Goal: Transaction & Acquisition: Purchase product/service

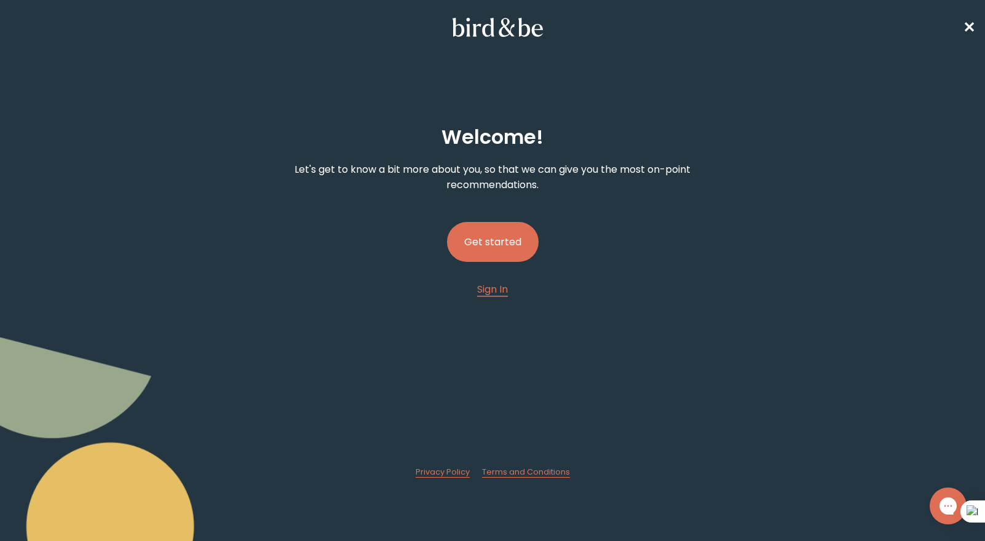
click at [491, 238] on button "Get started" at bounding box center [493, 242] width 92 height 40
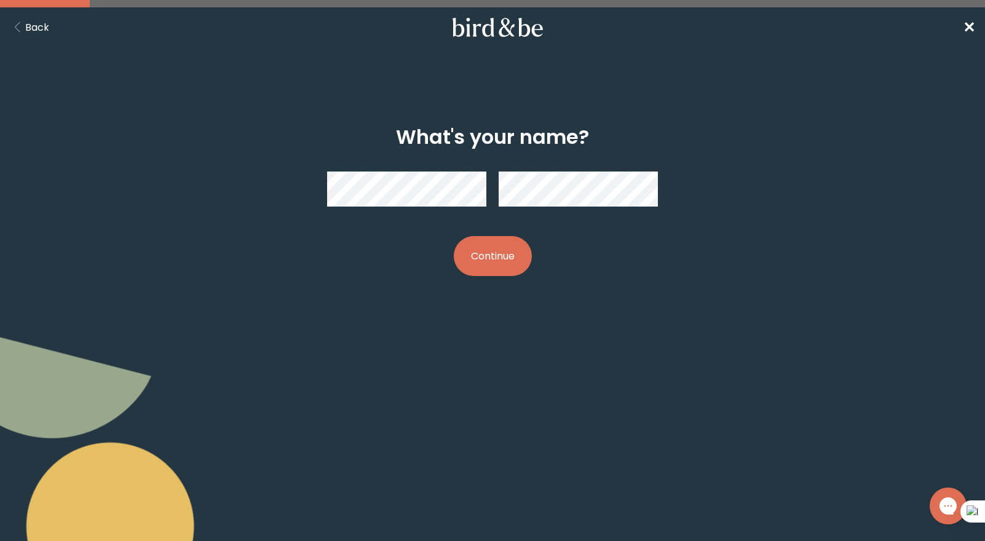
click at [486, 259] on button "Continue" at bounding box center [493, 256] width 78 height 40
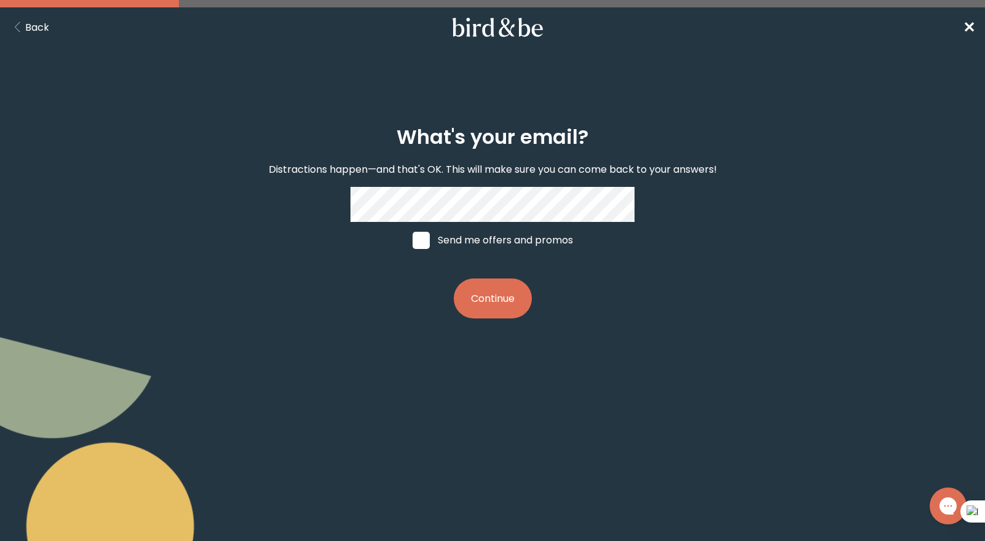
click at [502, 304] on button "Continue" at bounding box center [493, 299] width 78 height 40
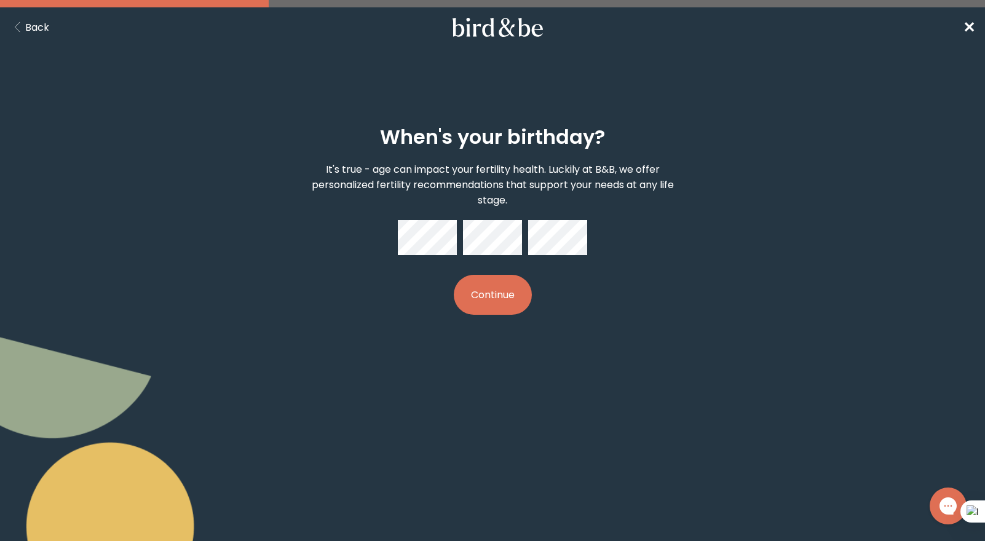
click at [508, 293] on button "Continue" at bounding box center [493, 295] width 78 height 40
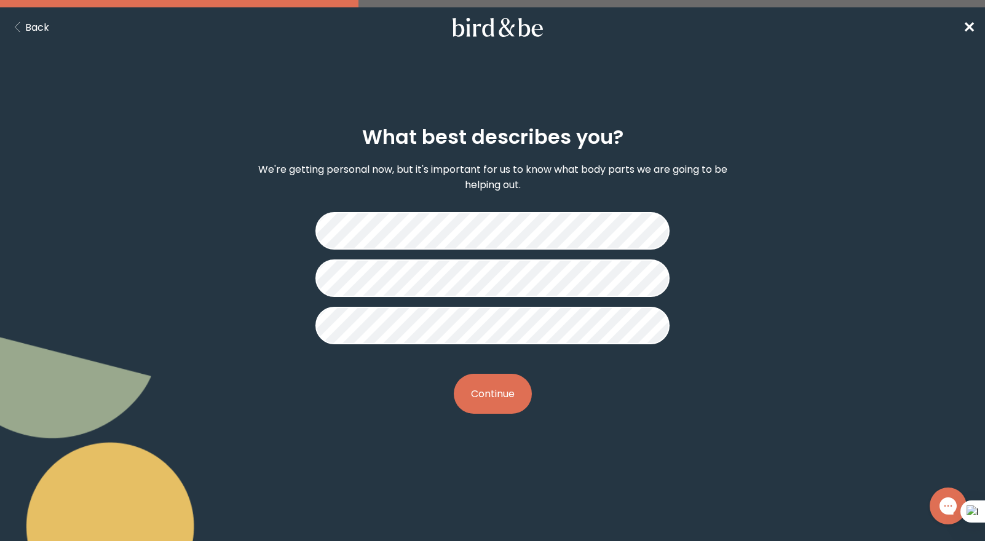
click at [491, 393] on button "Continue" at bounding box center [493, 394] width 78 height 40
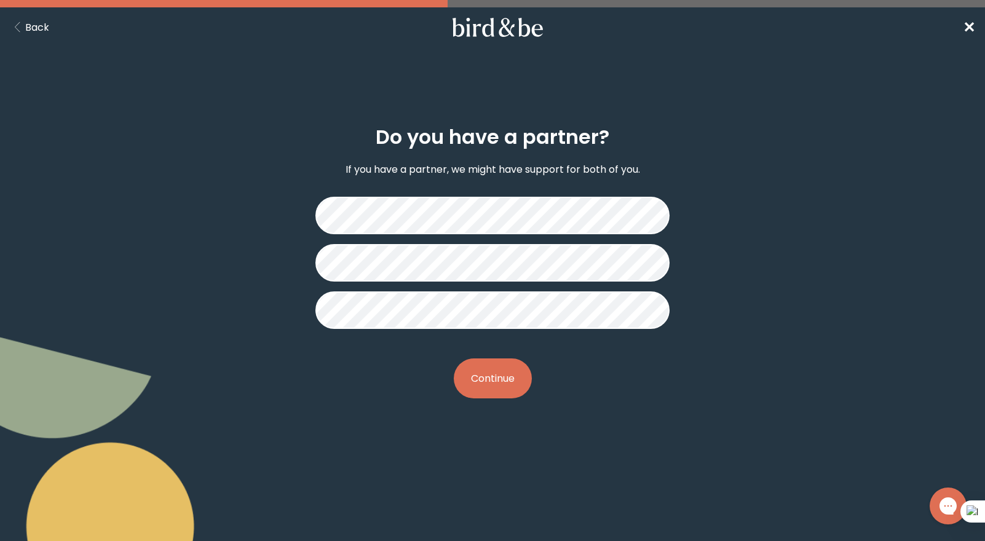
click at [501, 384] on button "Continue" at bounding box center [493, 378] width 78 height 40
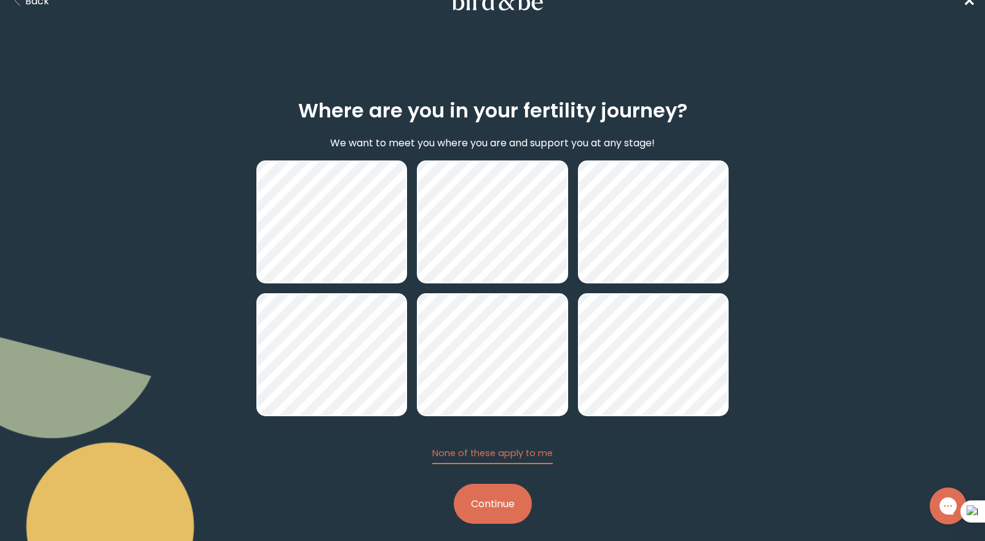
scroll to position [39, 0]
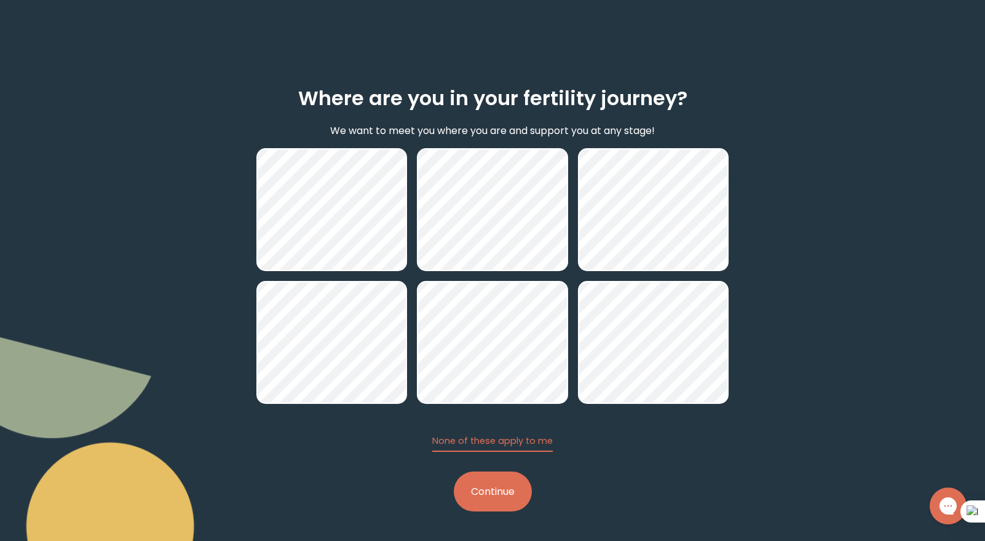
click at [511, 500] on button "Continue" at bounding box center [493, 492] width 78 height 40
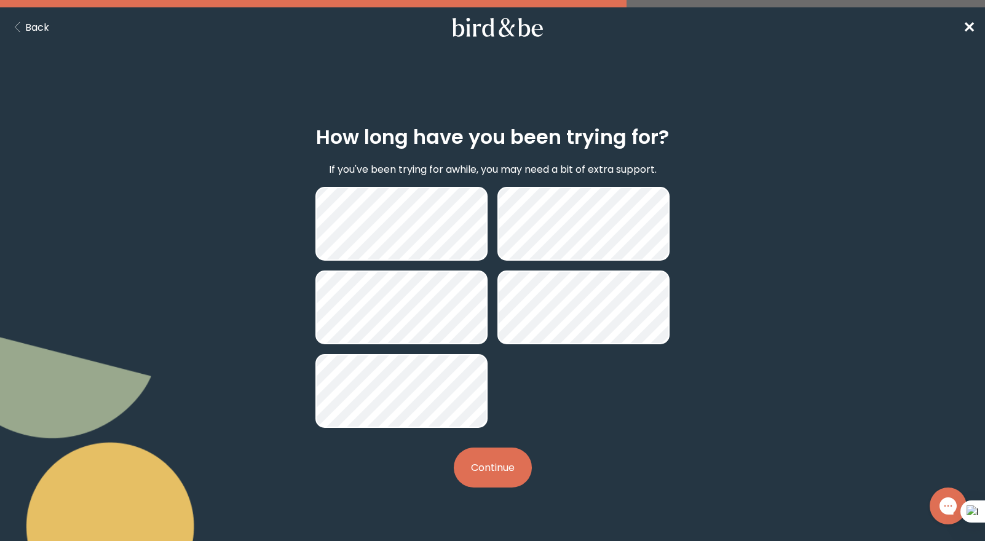
click at [498, 466] on button "Continue" at bounding box center [493, 468] width 78 height 40
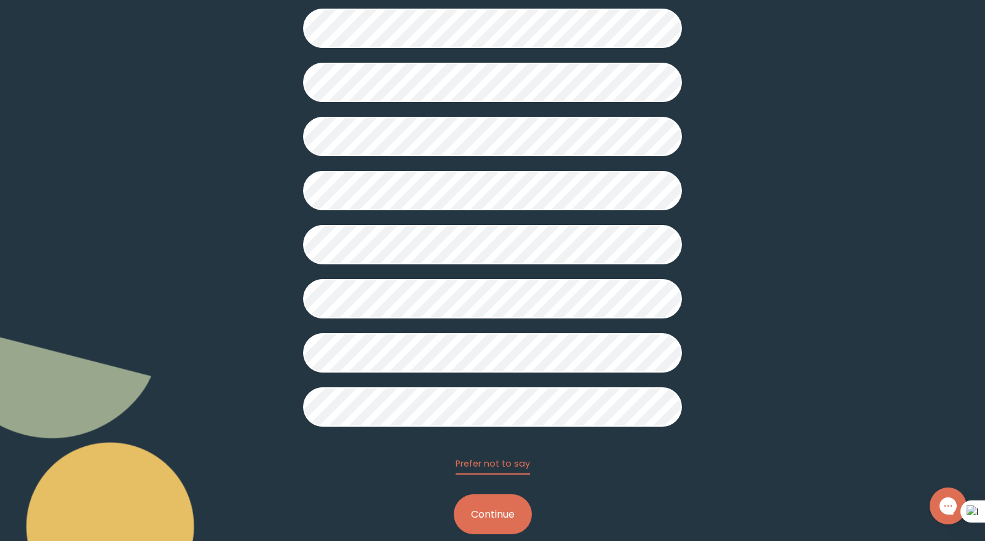
scroll to position [216, 0]
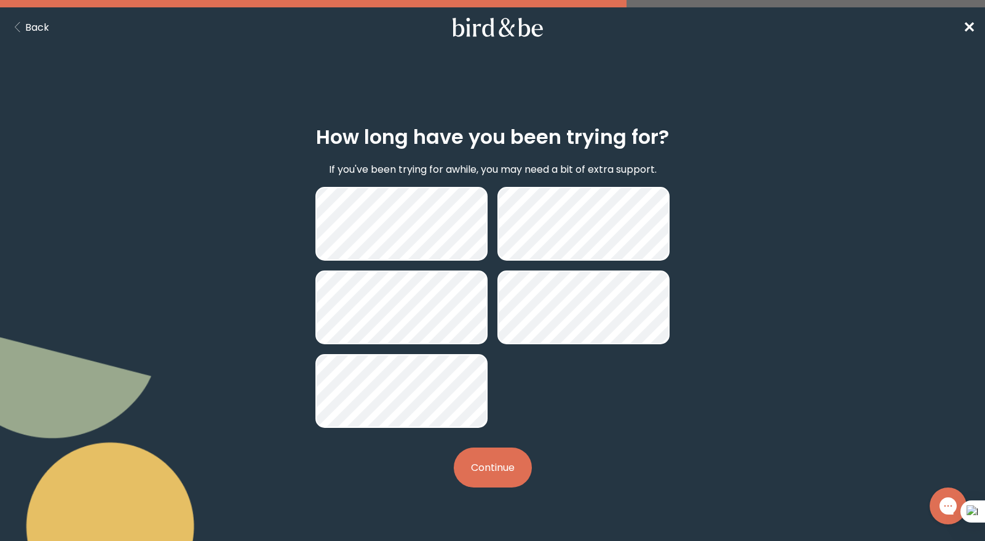
scroll to position [39, 0]
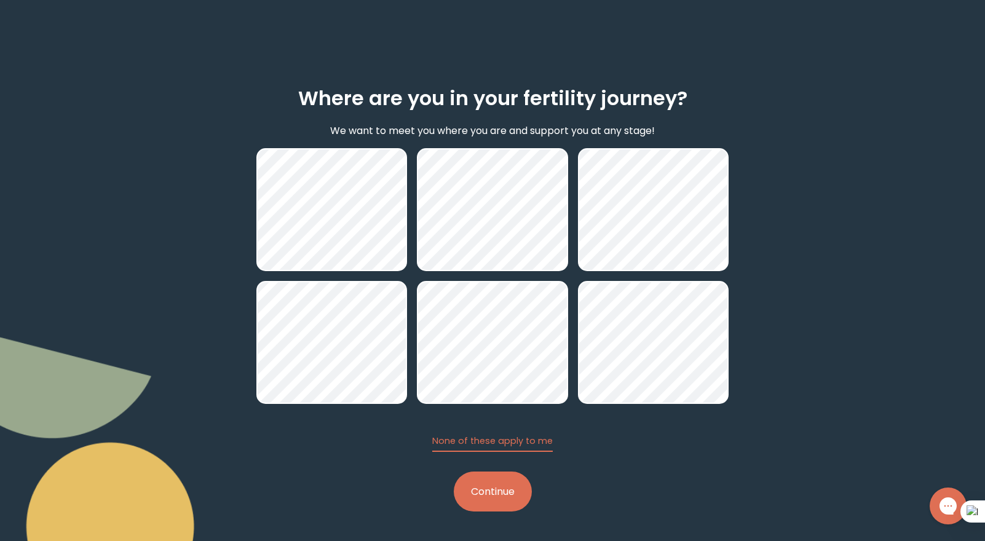
click at [503, 489] on button "Continue" at bounding box center [493, 492] width 78 height 40
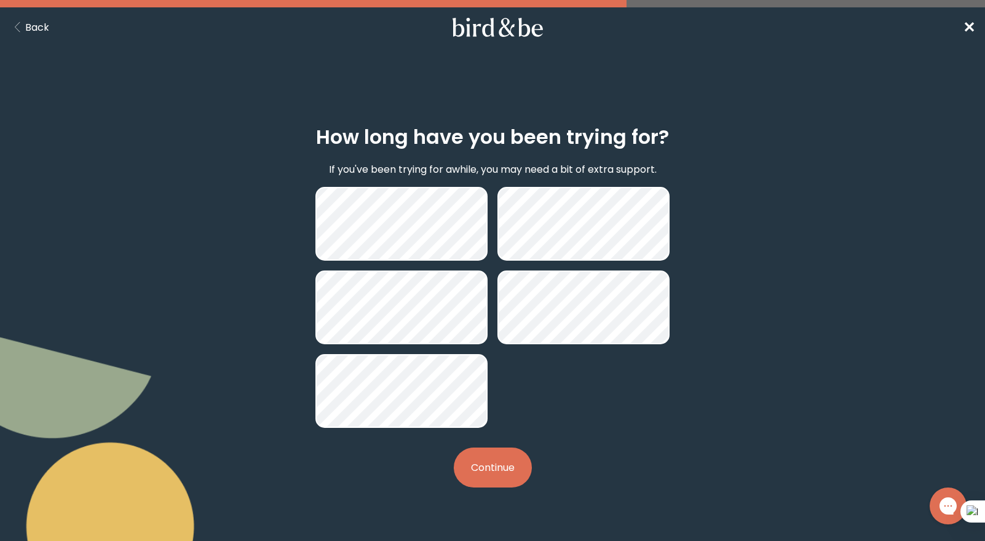
click at [495, 463] on button "Continue" at bounding box center [493, 468] width 78 height 40
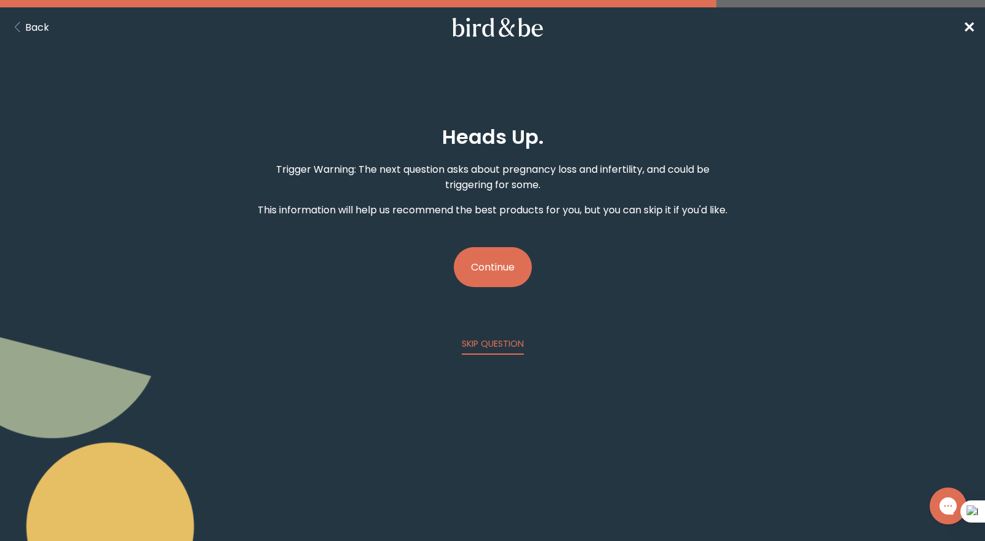
click at [507, 287] on button "Continue" at bounding box center [493, 267] width 78 height 40
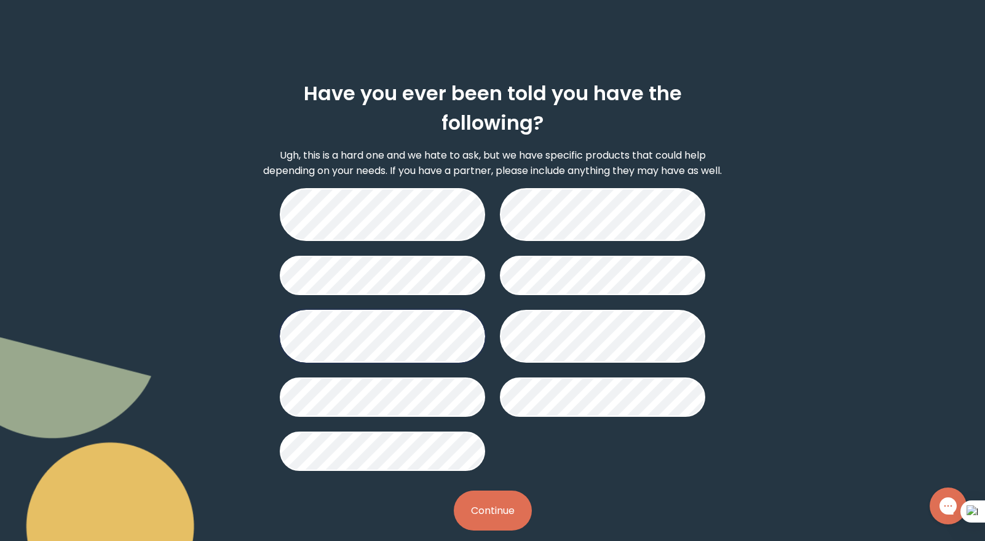
scroll to position [49, 0]
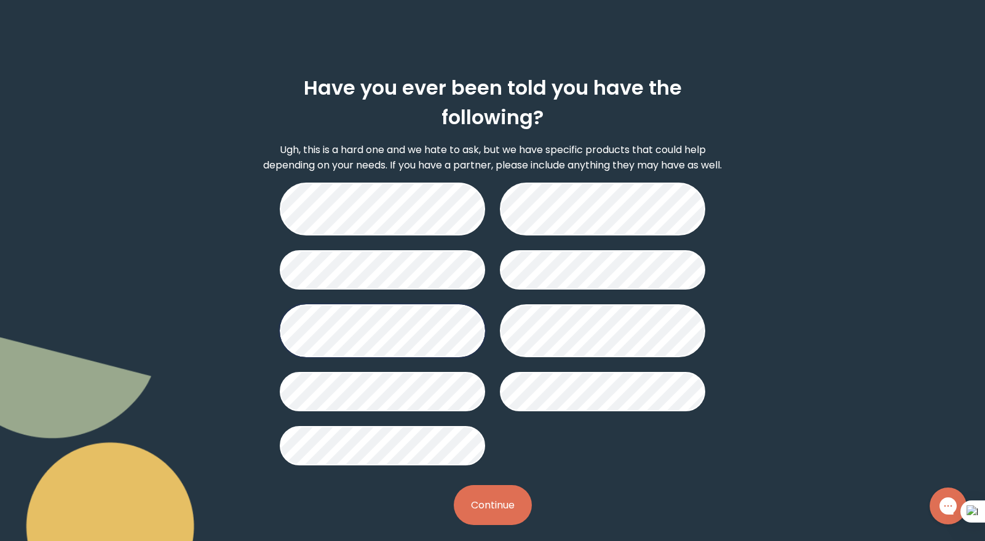
click at [508, 506] on button "Continue" at bounding box center [493, 505] width 78 height 40
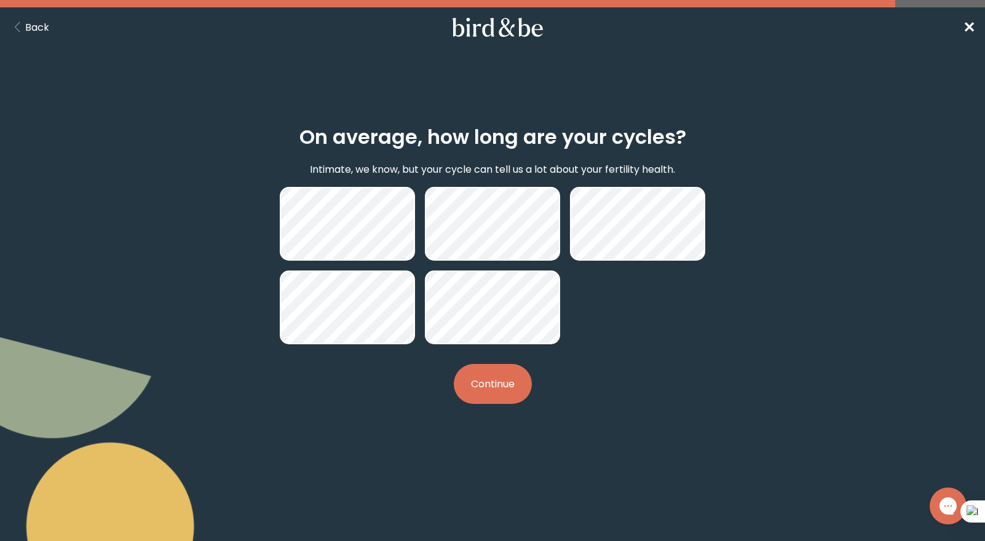
click at [497, 391] on button "Continue" at bounding box center [493, 384] width 78 height 40
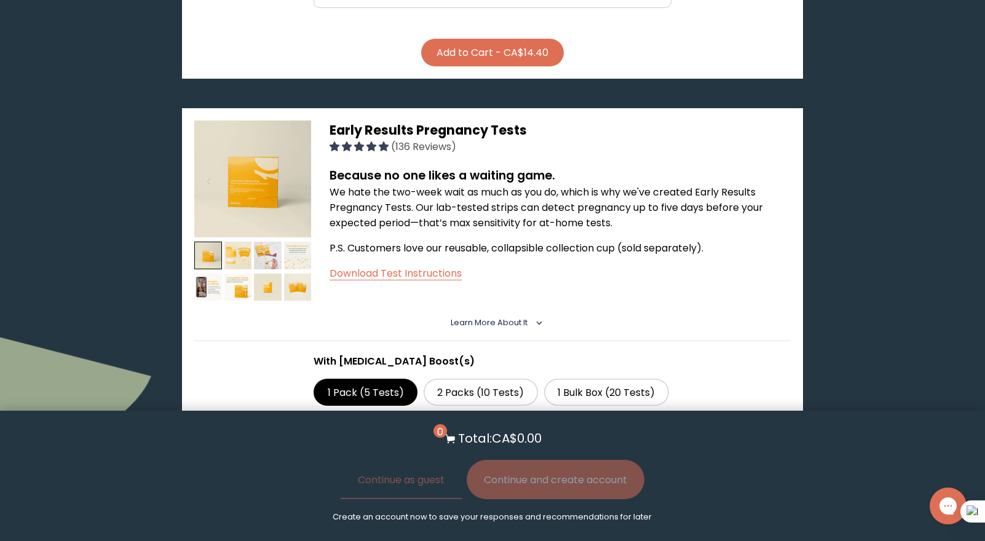
scroll to position [1157, 0]
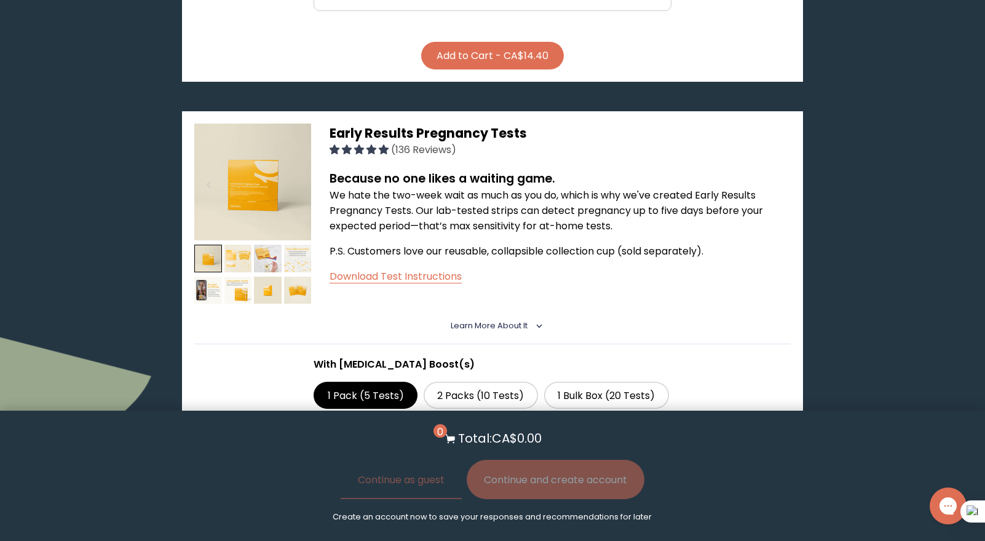
click at [236, 247] on img at bounding box center [238, 259] width 28 height 28
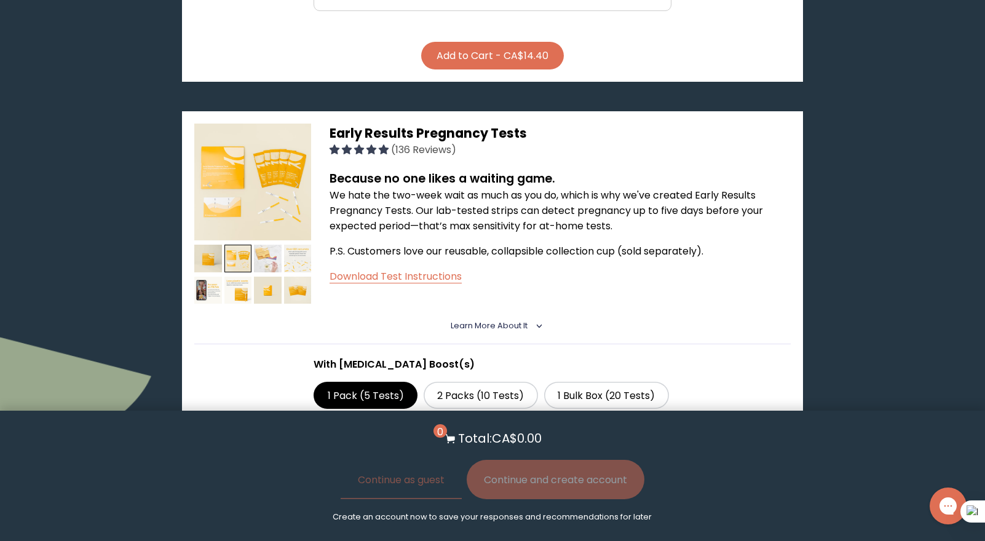
click at [255, 247] on img at bounding box center [268, 259] width 28 height 28
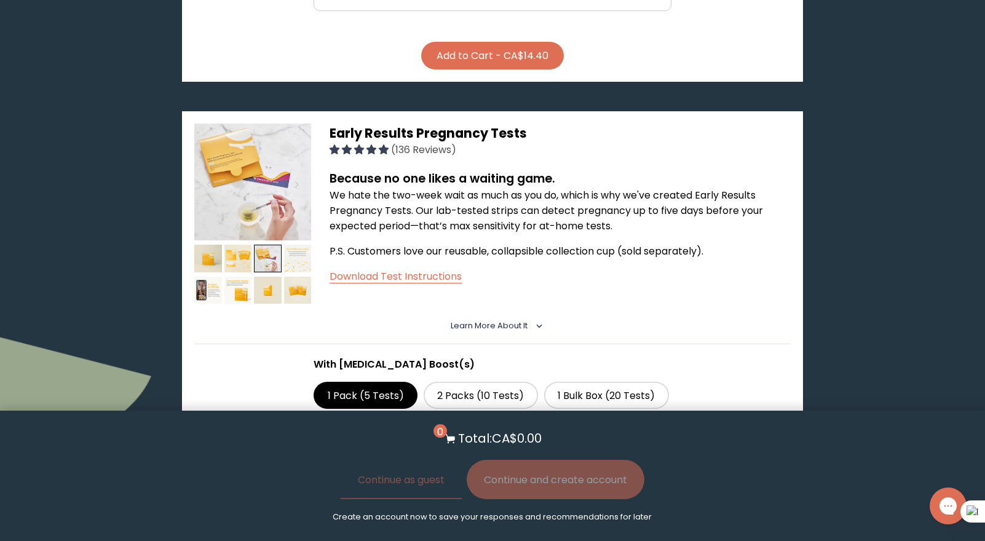
click at [296, 245] on img at bounding box center [298, 259] width 28 height 28
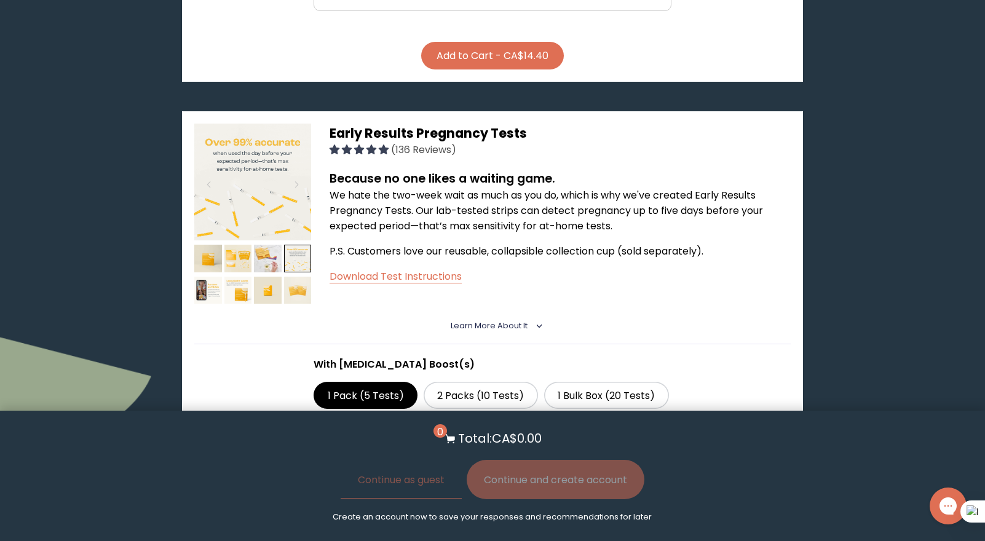
click at [298, 277] on img at bounding box center [298, 291] width 28 height 28
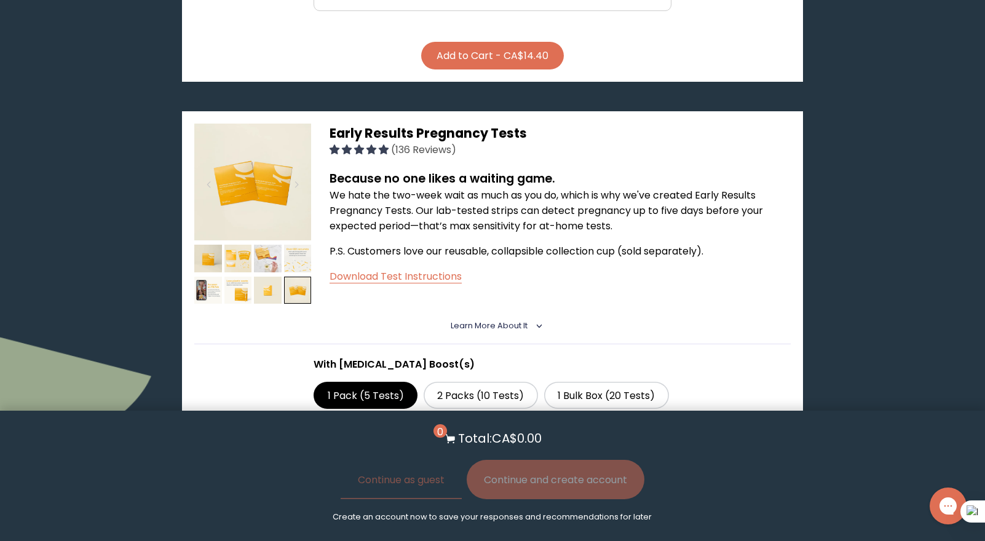
click at [272, 277] on img at bounding box center [268, 291] width 28 height 28
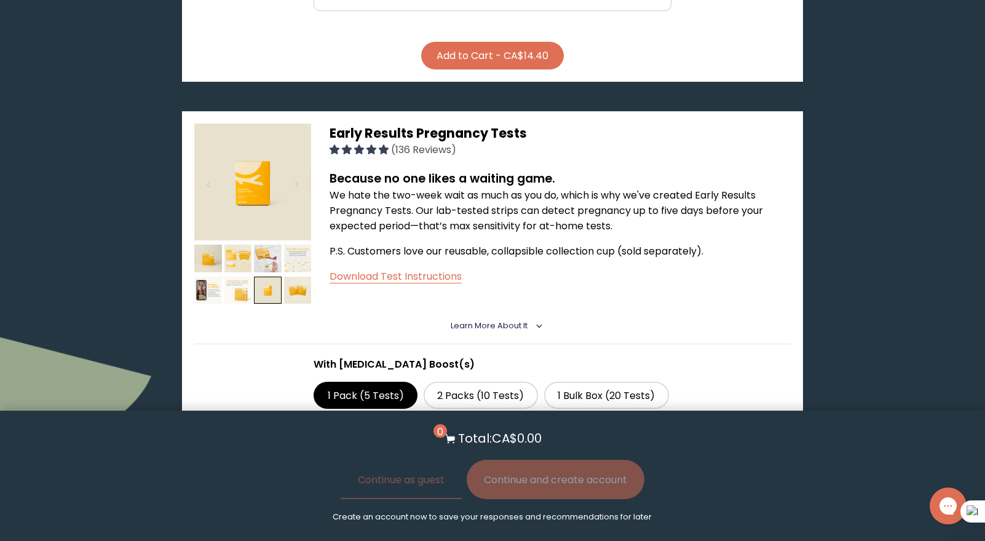
click at [239, 280] on img at bounding box center [238, 291] width 28 height 28
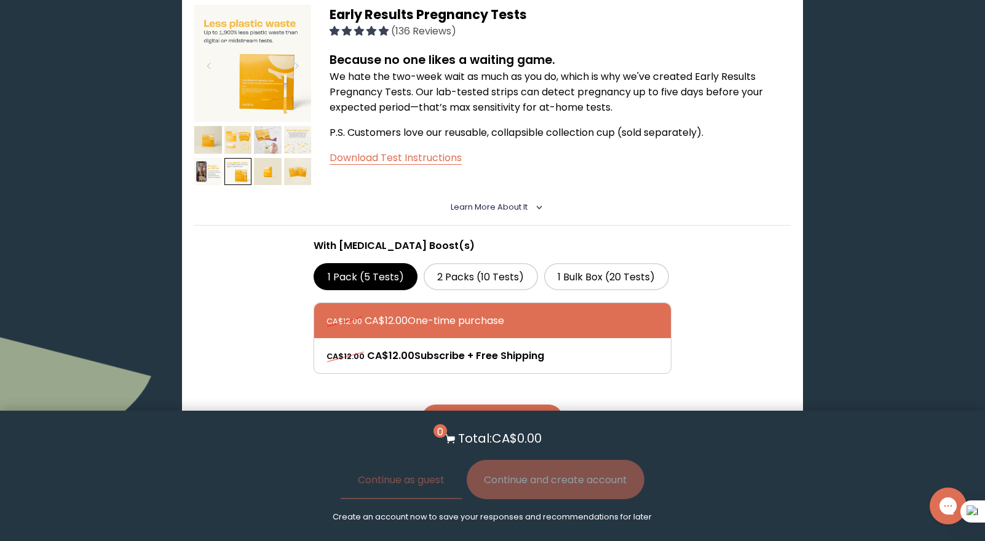
scroll to position [1278, 0]
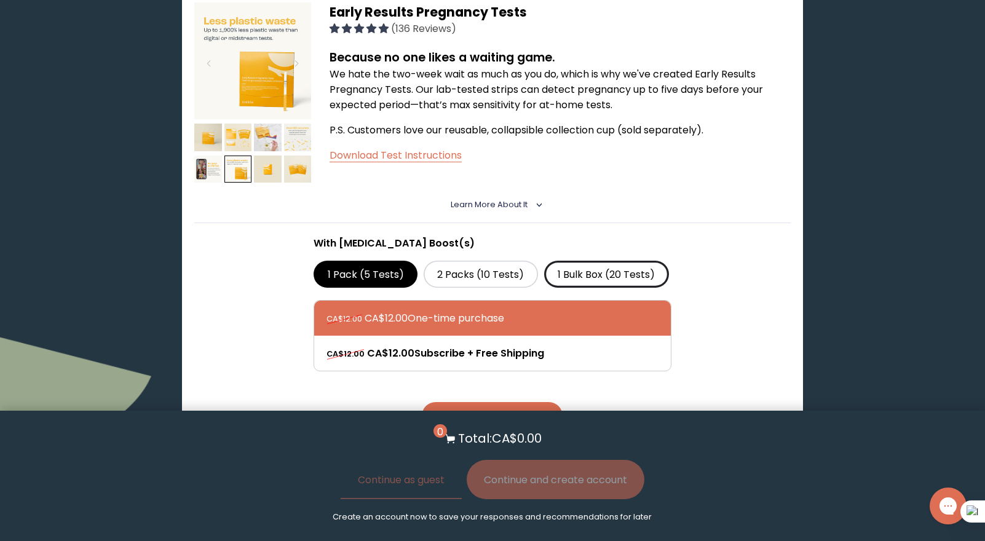
click at [596, 261] on label "1 Bulk Box (20 Tests)" at bounding box center [606, 274] width 125 height 27
click at [0, 0] on input "1 Bulk Box (20 Tests)" at bounding box center [0, 0] width 0 height 0
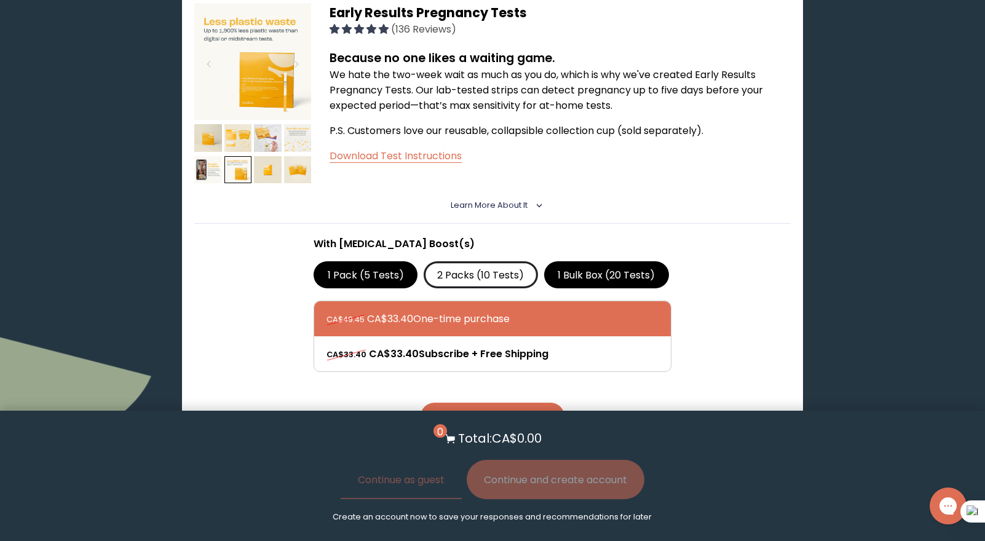
scroll to position [1243, 0]
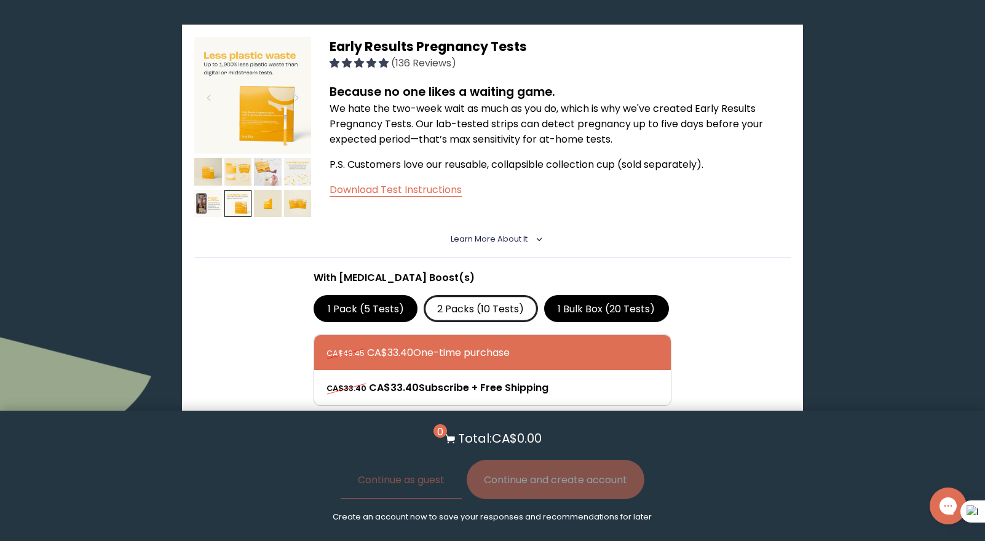
click at [491, 295] on label "2 Packs (10 Tests)" at bounding box center [481, 308] width 114 height 27
click at [0, 0] on input "2 Packs (10 Tests)" at bounding box center [0, 0] width 0 height 0
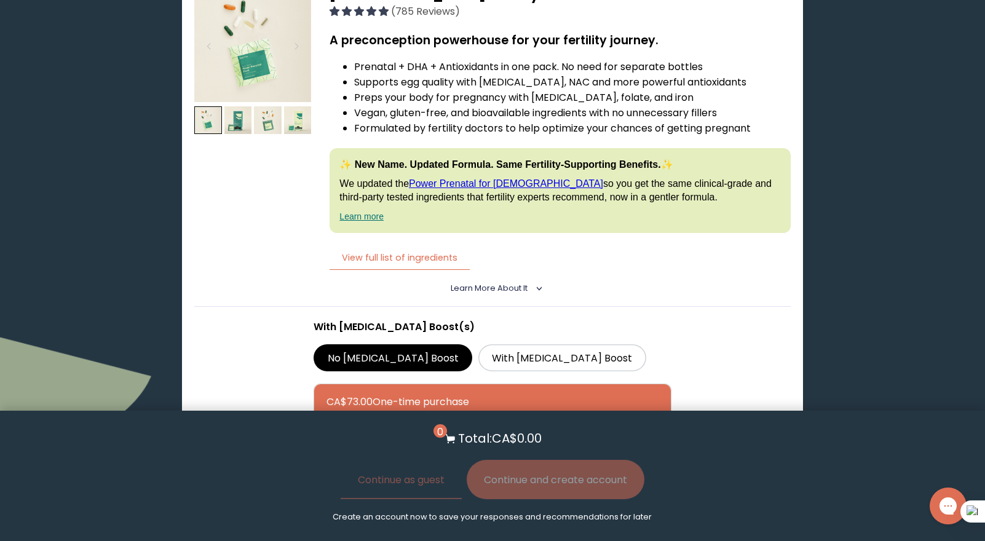
scroll to position [2456, 0]
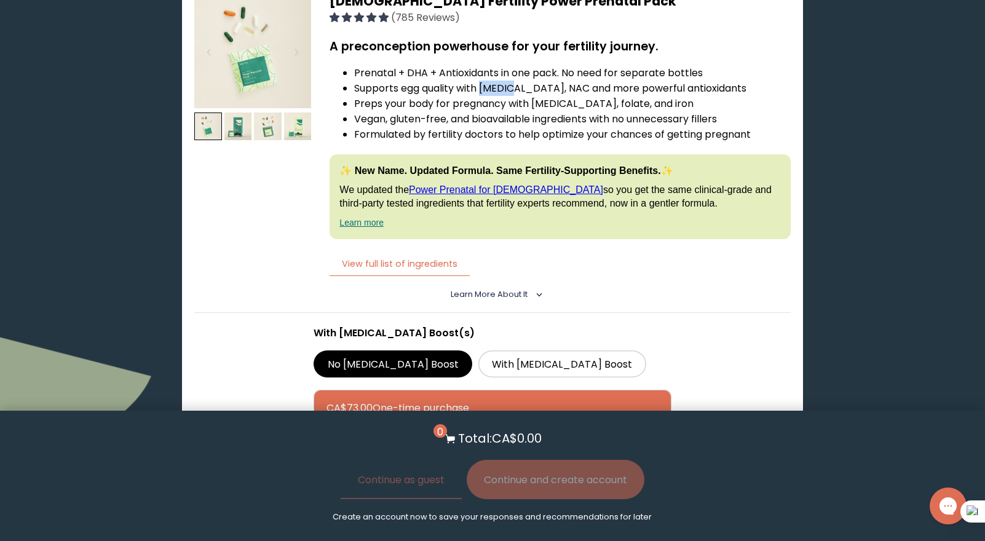
drag, startPoint x: 512, startPoint y: 87, endPoint x: 484, endPoint y: 87, distance: 27.7
click at [484, 87] on li "Supports egg quality with [MEDICAL_DATA], NAC and more powerful antioxidants" at bounding box center [572, 88] width 436 height 15
copy li "[MEDICAL_DATA],"
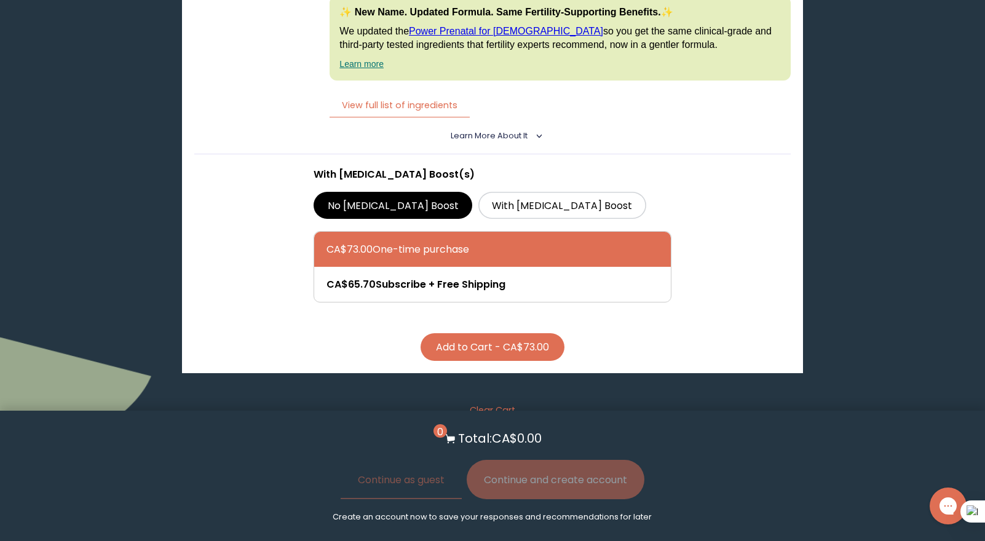
scroll to position [2624, 0]
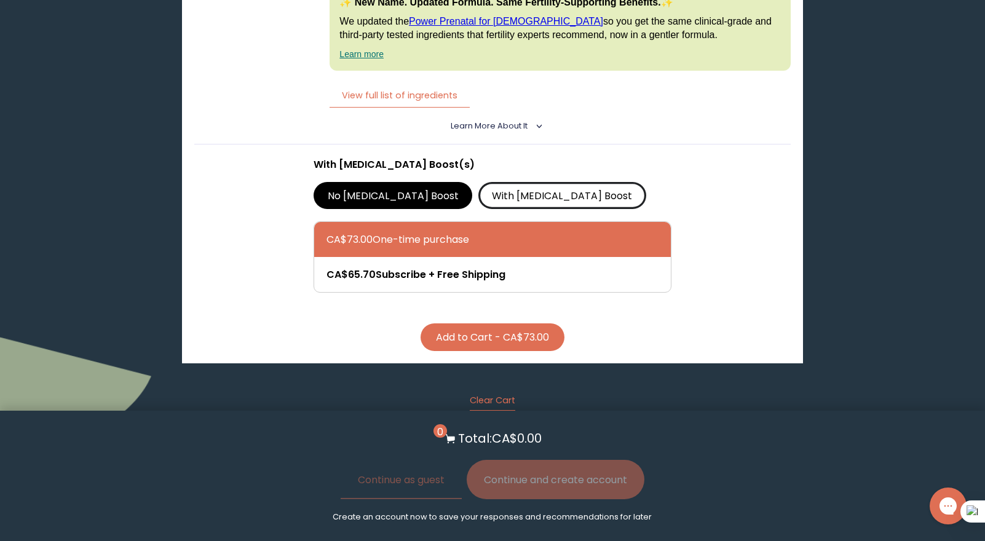
click at [511, 194] on label "With [MEDICAL_DATA] Boost" at bounding box center [562, 195] width 168 height 27
click at [0, 0] on input "With [MEDICAL_DATA] Boost" at bounding box center [0, 0] width 0 height 0
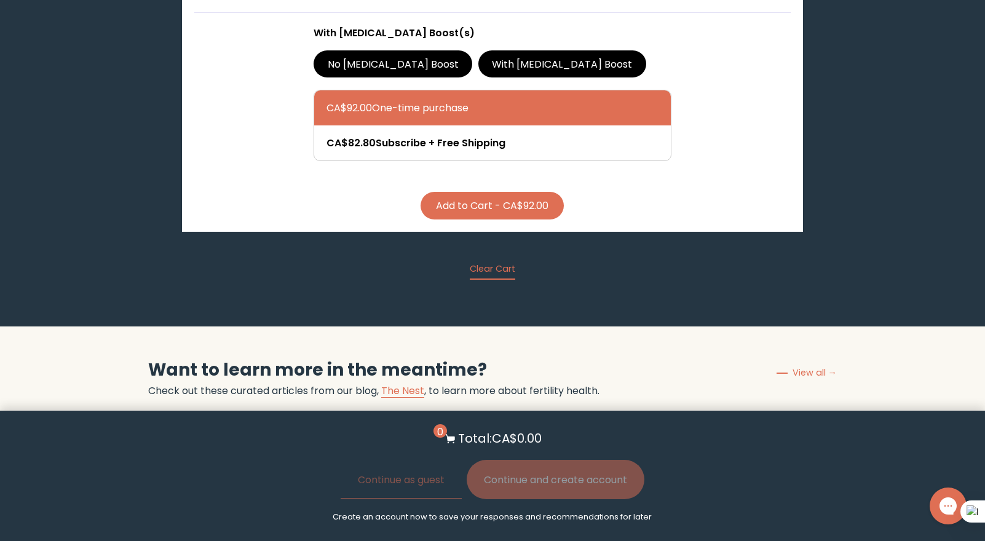
scroll to position [2752, 0]
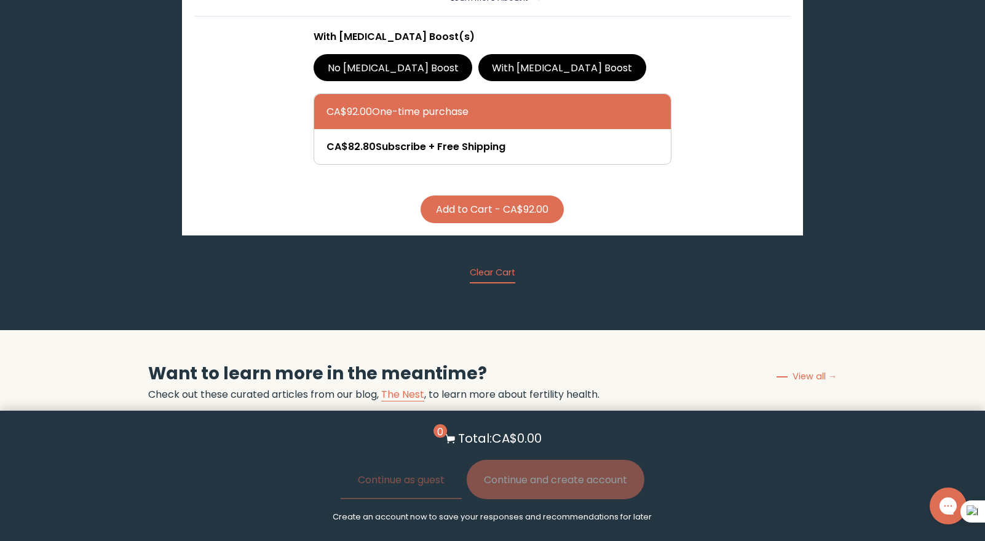
click at [544, 205] on button "Add to Cart - CA$92.00" at bounding box center [492, 210] width 143 height 28
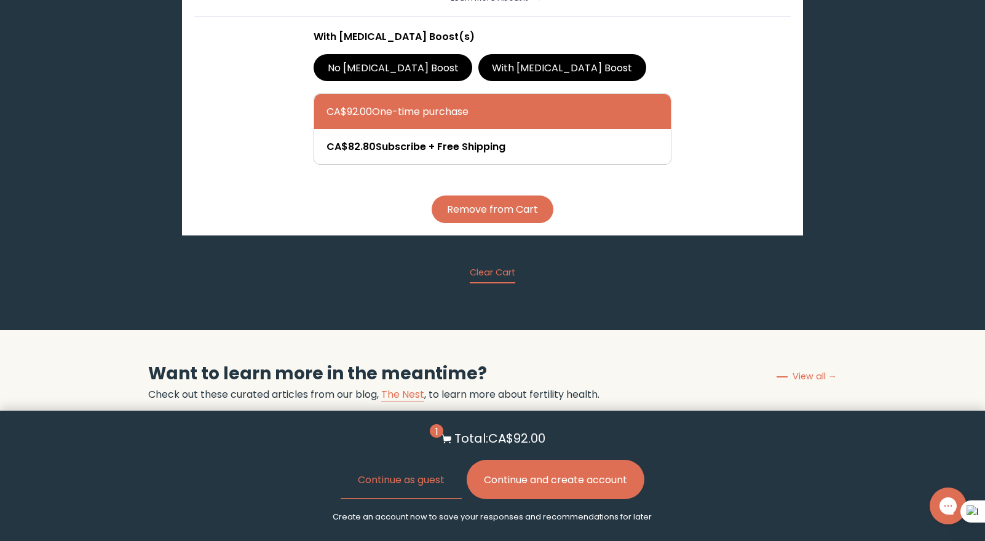
click at [589, 478] on button "Continue and create account" at bounding box center [556, 479] width 178 height 39
